Goal: Find specific page/section

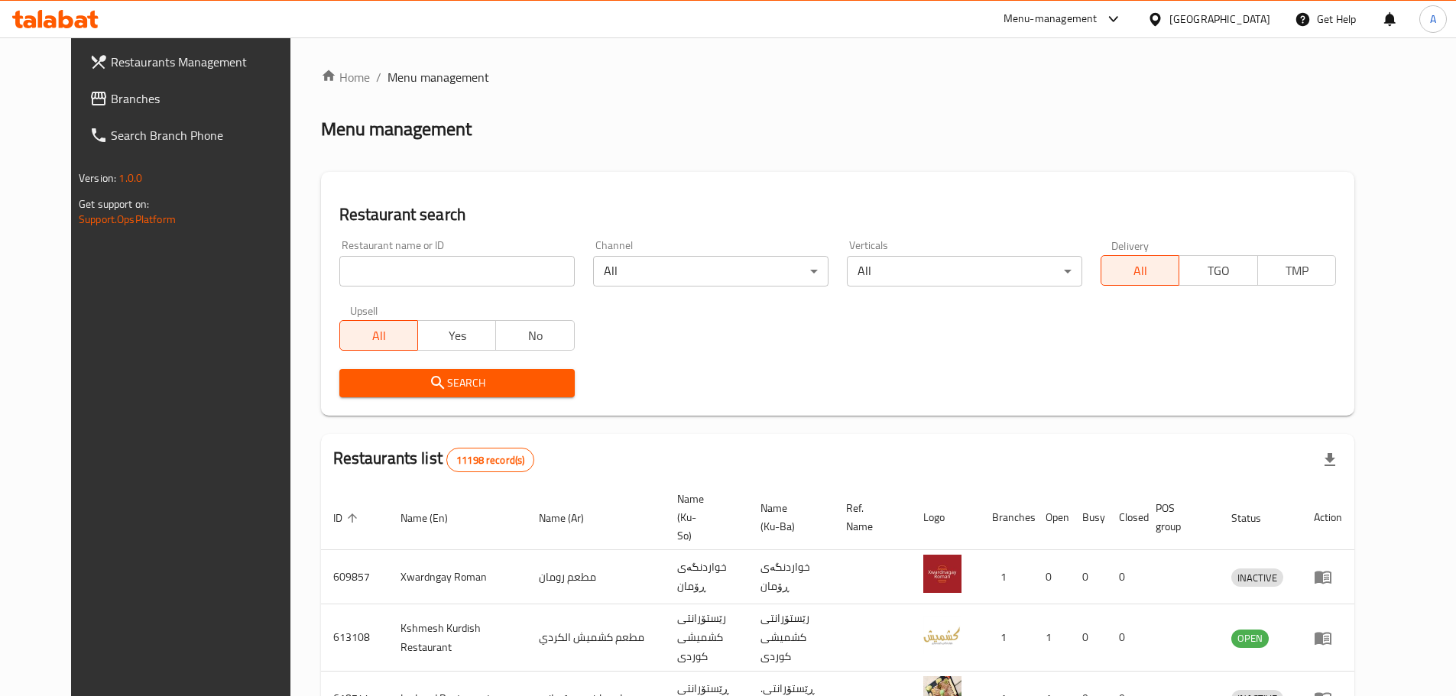
click at [442, 263] on input "search" at bounding box center [456, 271] width 235 height 31
paste input "[US_STATE][GEOGRAPHIC_DATA]"
type input "[US_STATE][GEOGRAPHIC_DATA]"
click button "Search" at bounding box center [456, 383] width 235 height 28
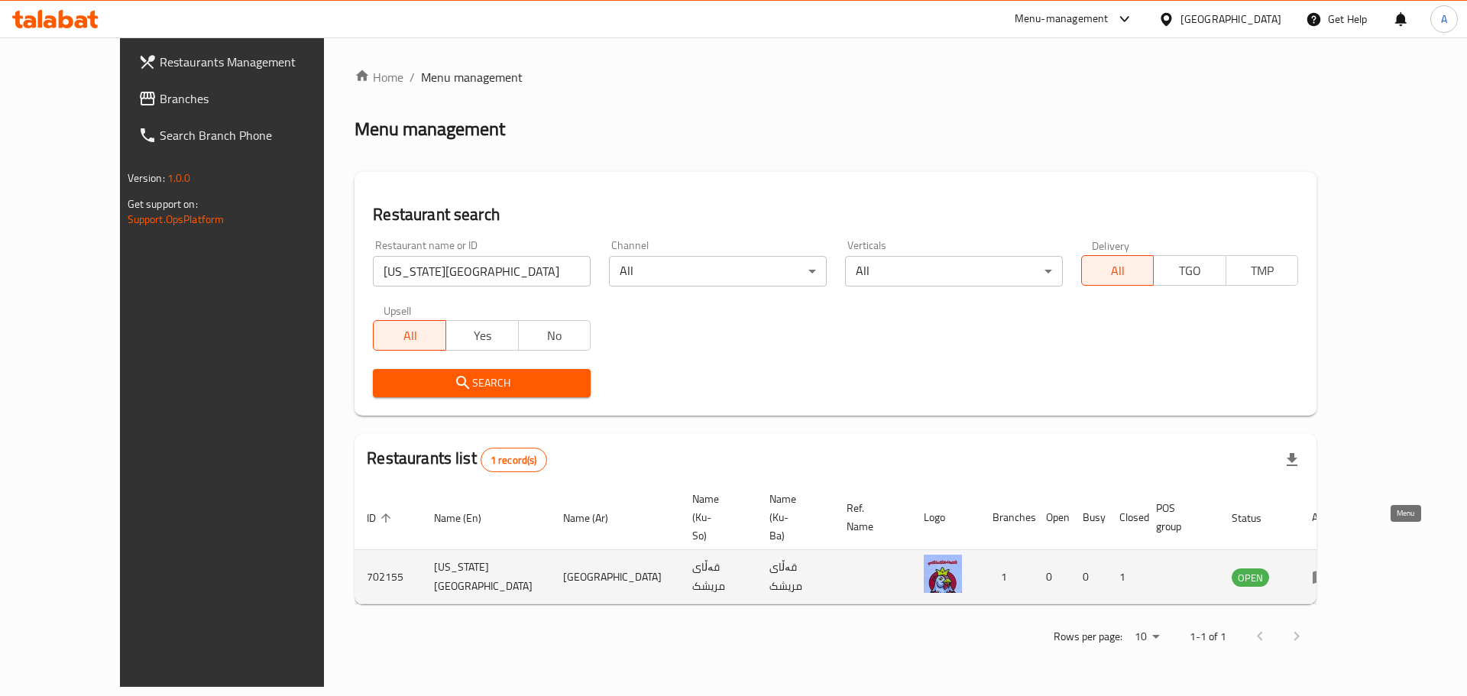
click at [1331, 568] on icon "enhanced table" at bounding box center [1321, 577] width 18 height 18
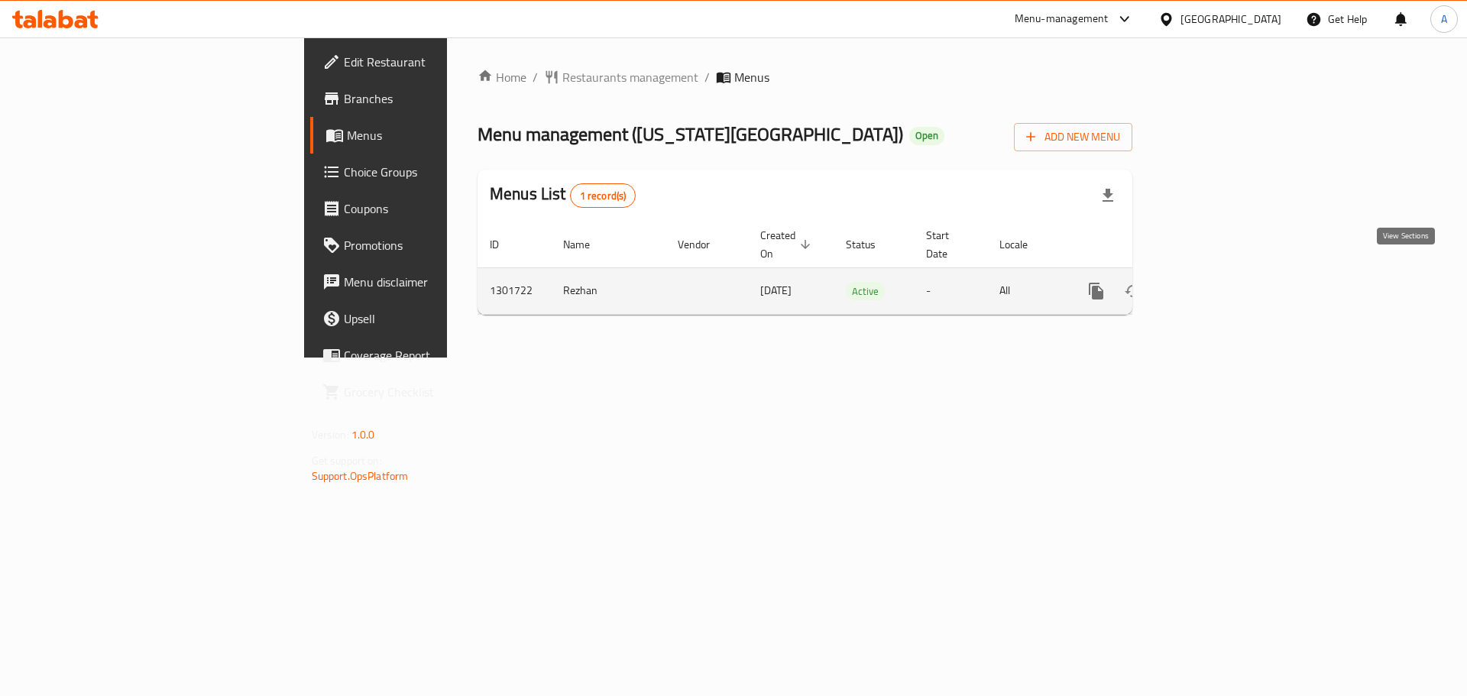
click at [1216, 282] on icon "enhanced table" at bounding box center [1207, 291] width 18 height 18
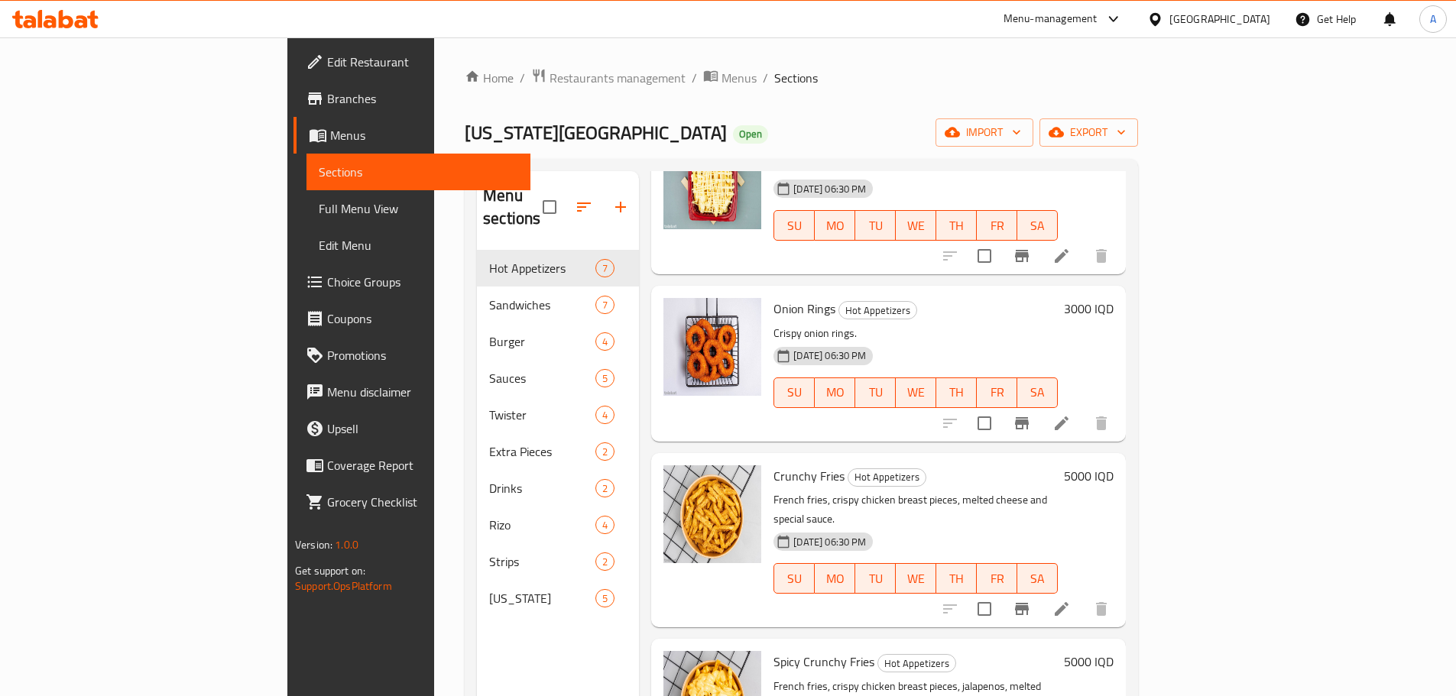
scroll to position [511, 0]
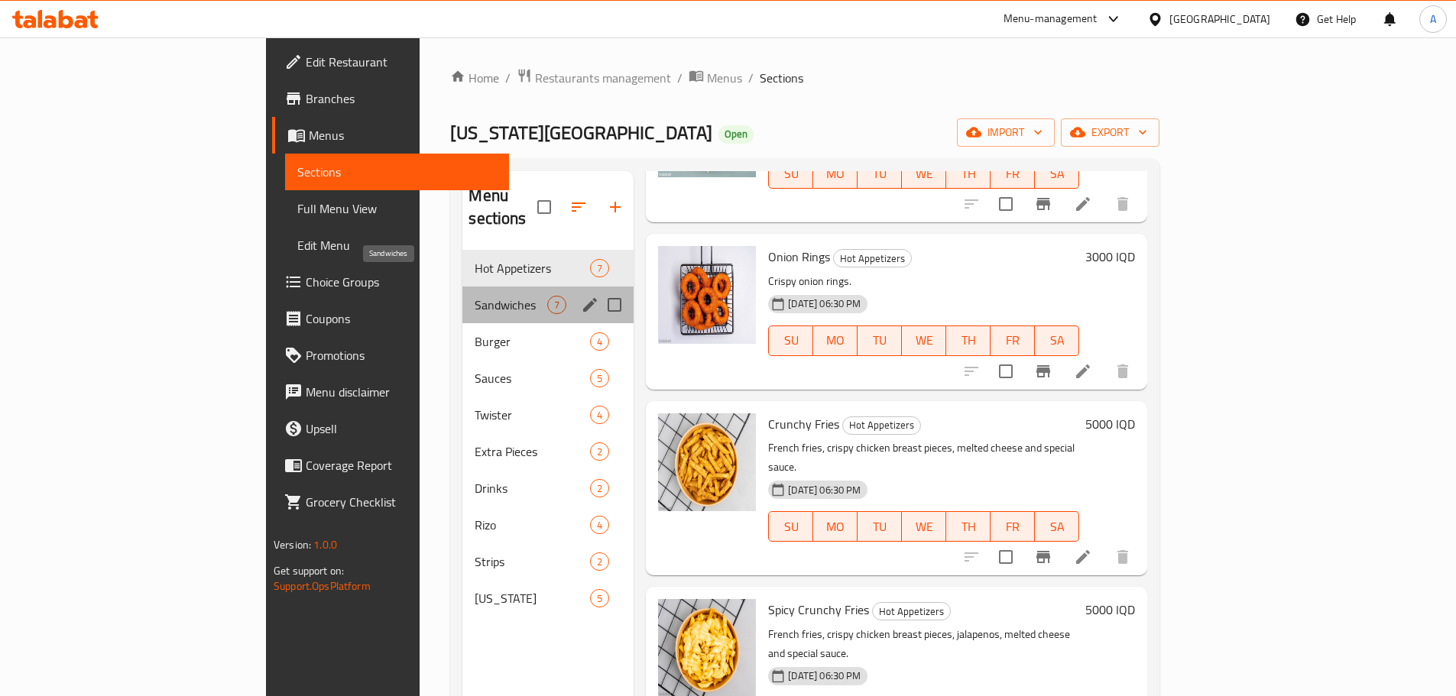
click at [475, 296] on span "Sandwiches" at bounding box center [511, 305] width 73 height 18
